Goal: Find specific page/section: Find specific page/section

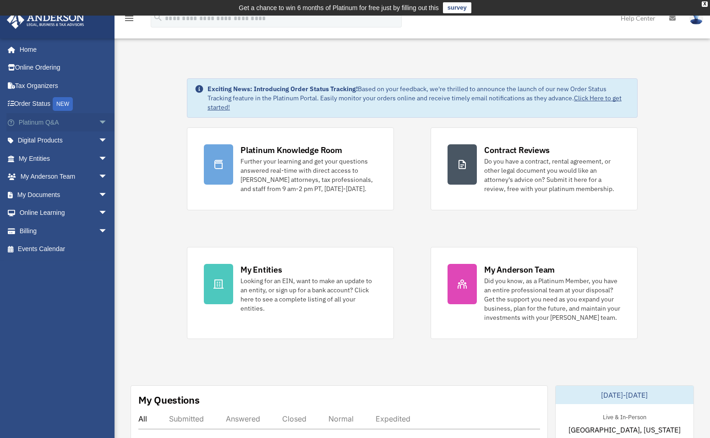
click at [98, 125] on span "arrow_drop_down" at bounding box center [107, 122] width 18 height 19
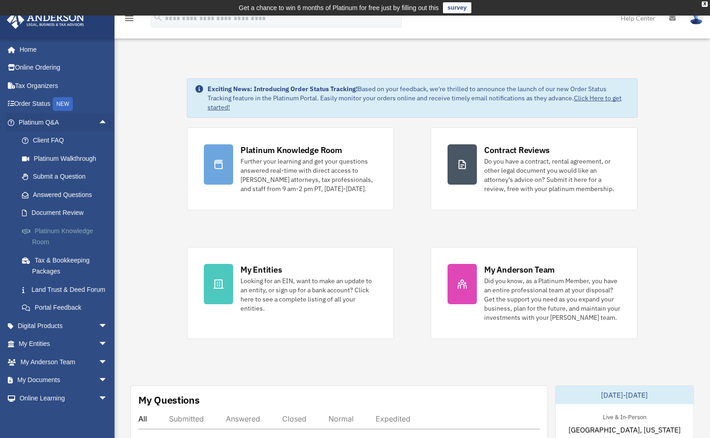
click at [68, 229] on link "Platinum Knowledge Room" at bounding box center [67, 236] width 109 height 29
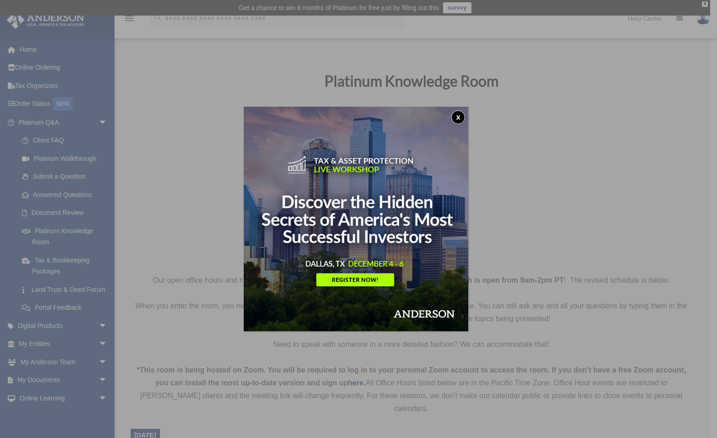
click at [463, 115] on button "x" at bounding box center [458, 117] width 14 height 14
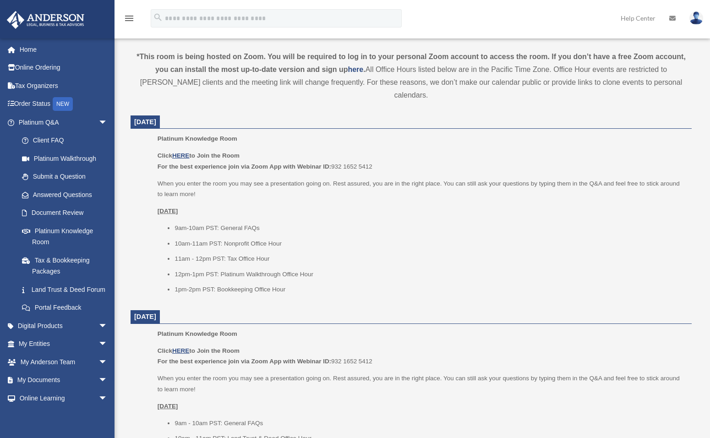
scroll to position [314, 0]
click at [181, 152] on u "HERE" at bounding box center [180, 155] width 17 height 7
